Goal: Task Accomplishment & Management: Use online tool/utility

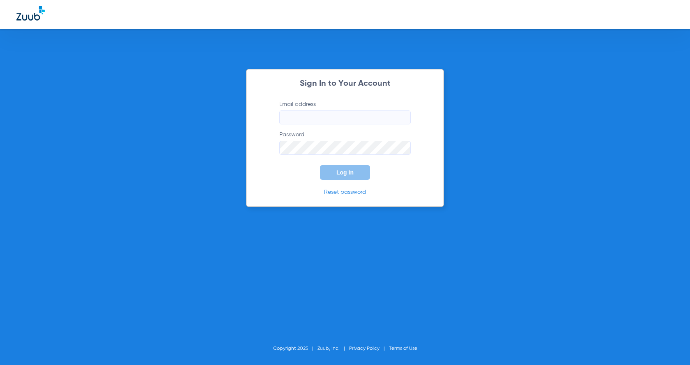
click at [353, 121] on input "Email address" at bounding box center [344, 117] width 131 height 14
type input "C"
type input "[PERSON_NAME][EMAIL_ADDRESS][DOMAIN_NAME]"
click at [335, 170] on button "Log In" at bounding box center [345, 172] width 50 height 15
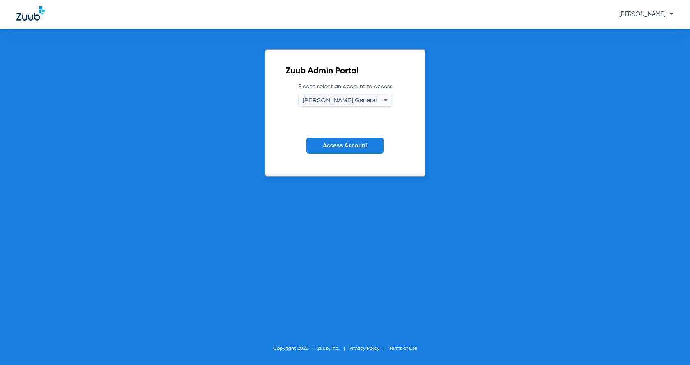
click at [389, 101] on icon at bounding box center [386, 100] width 10 height 10
click at [389, 101] on div at bounding box center [345, 182] width 690 height 365
click at [389, 101] on icon at bounding box center [386, 100] width 10 height 10
click at [389, 101] on div at bounding box center [345, 182] width 690 height 365
click at [363, 142] on span "Access Account" at bounding box center [345, 145] width 44 height 7
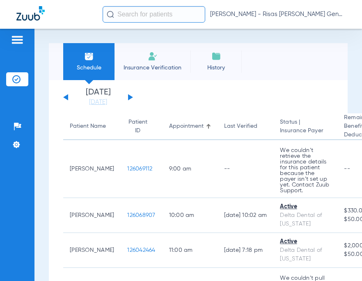
click at [128, 97] on button at bounding box center [130, 97] width 5 height 6
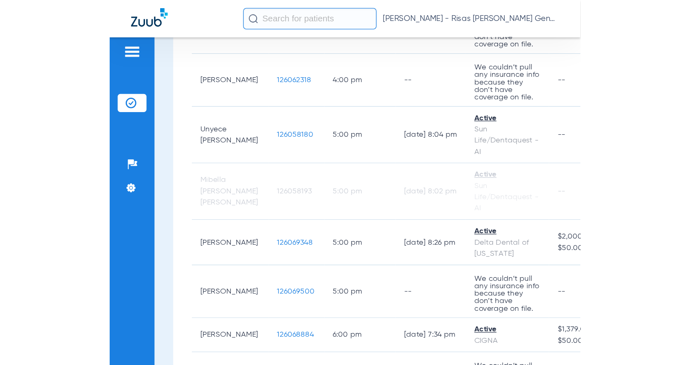
scroll to position [665, 0]
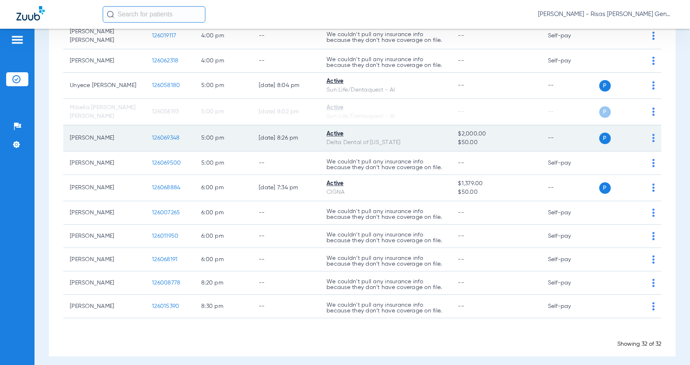
click at [96, 132] on td "[PERSON_NAME]" at bounding box center [104, 138] width 82 height 26
click at [652, 134] on img at bounding box center [653, 138] width 2 height 8
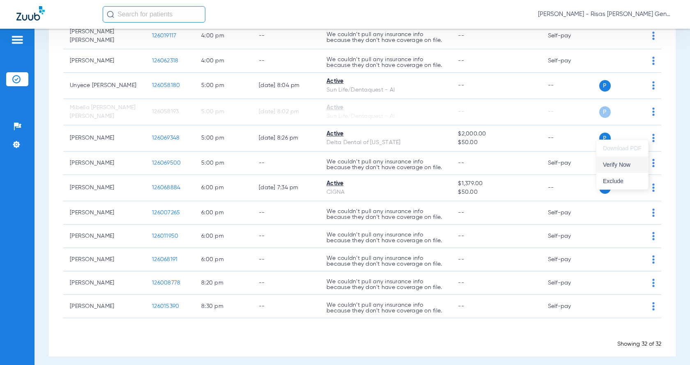
click at [617, 164] on span "Verify Now" at bounding box center [622, 165] width 39 height 6
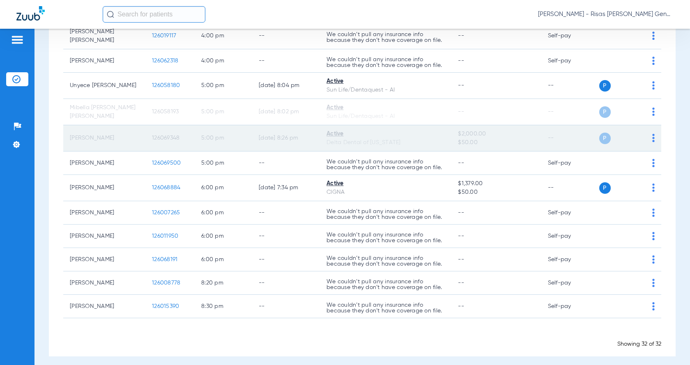
click at [644, 133] on div "P S" at bounding box center [626, 138] width 58 height 11
click at [652, 134] on img at bounding box center [653, 138] width 2 height 8
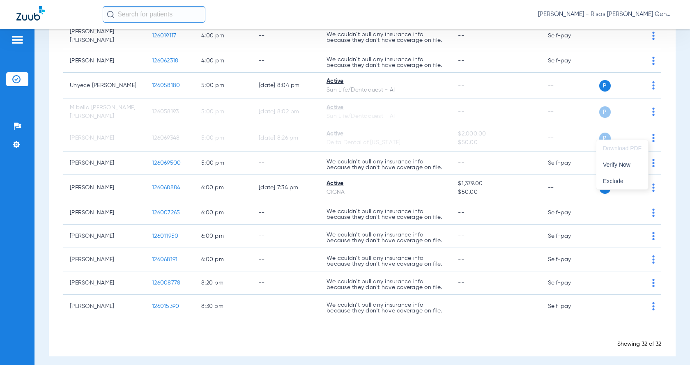
click at [351, 129] on div at bounding box center [345, 182] width 690 height 365
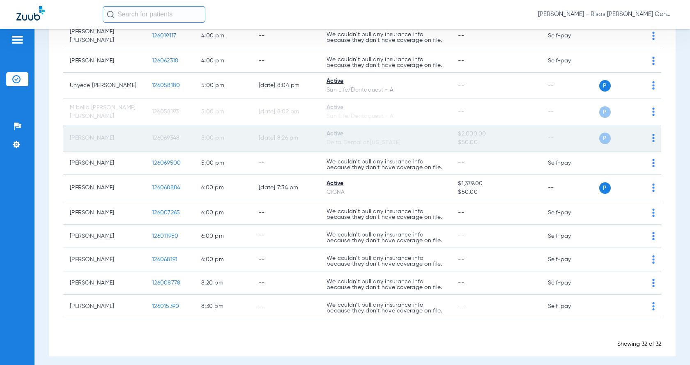
click at [106, 131] on td "[PERSON_NAME]" at bounding box center [104, 138] width 82 height 26
click at [170, 135] on span "126069348" at bounding box center [166, 138] width 28 height 6
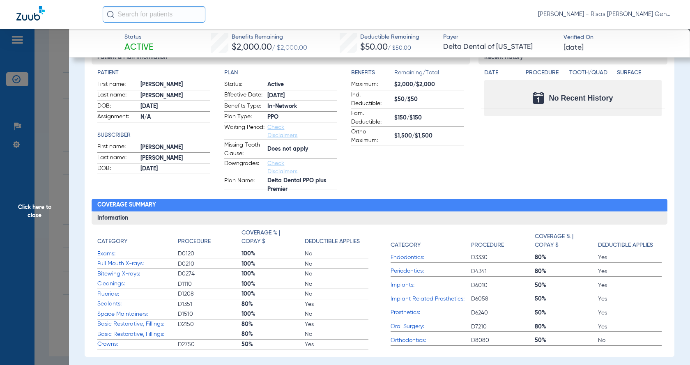
scroll to position [103, 0]
